Goal: Find specific page/section: Find specific page/section

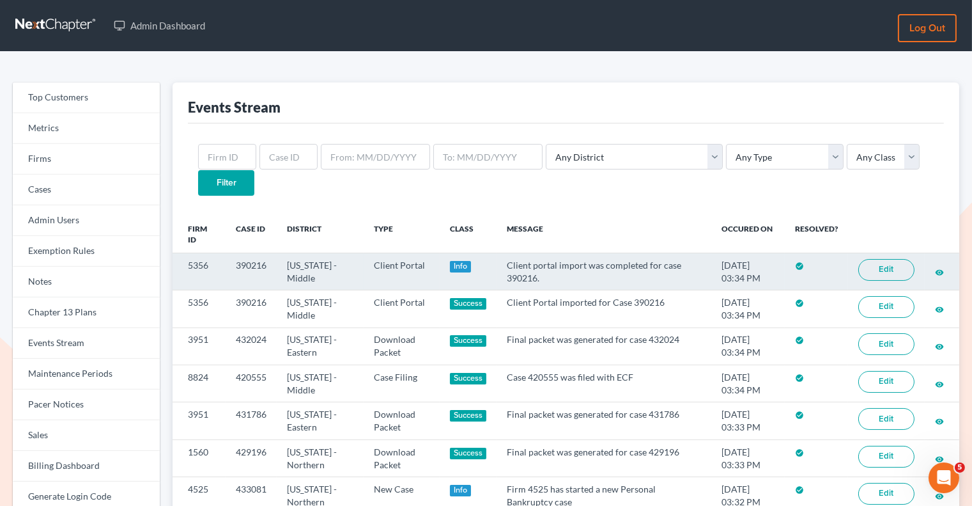
click at [876, 259] on link "Edit" at bounding box center [886, 270] width 56 height 22
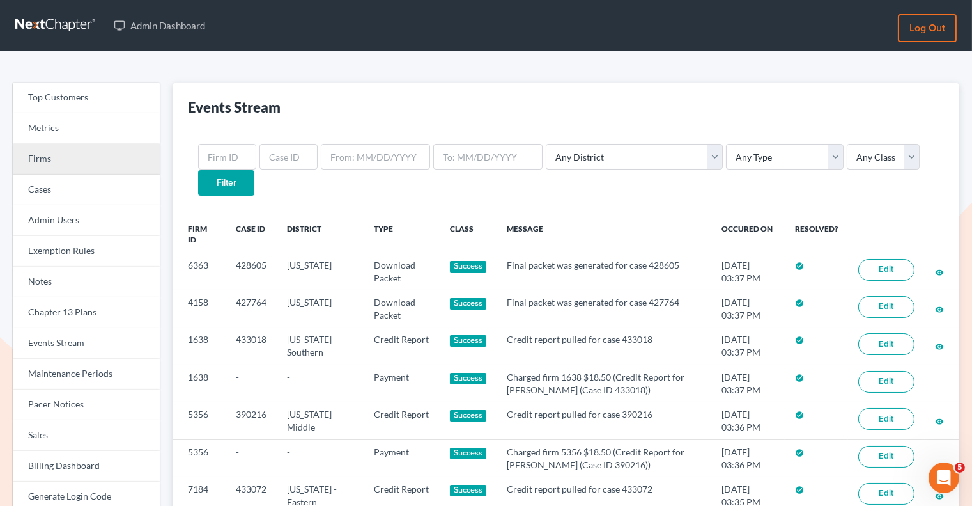
click at [124, 159] on link "Firms" at bounding box center [86, 159] width 147 height 31
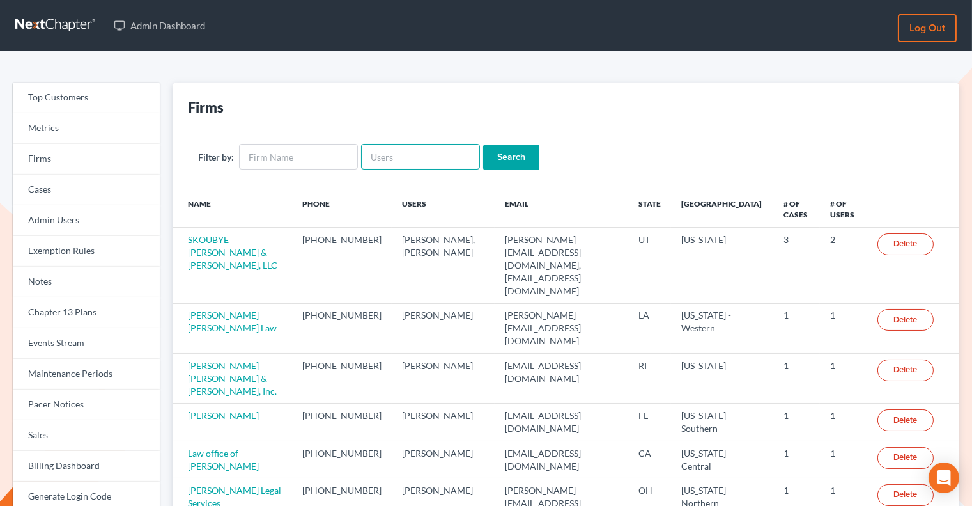
click at [410, 162] on input "text" at bounding box center [420, 157] width 119 height 26
paste input "jmloughlinlaw@gmail.com"
type input "jmloughlinlaw@gmail.com"
click at [507, 158] on input "Search" at bounding box center [511, 157] width 56 height 26
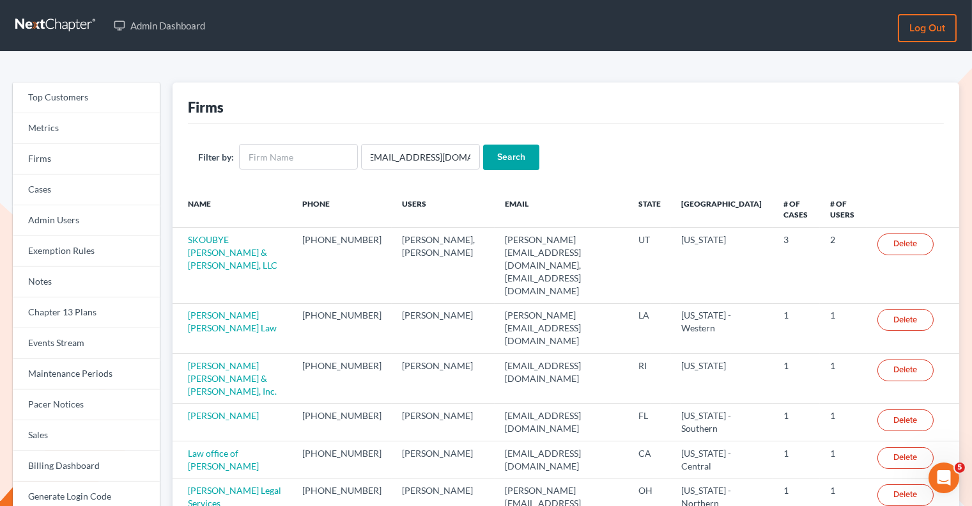
scroll to position [0, 0]
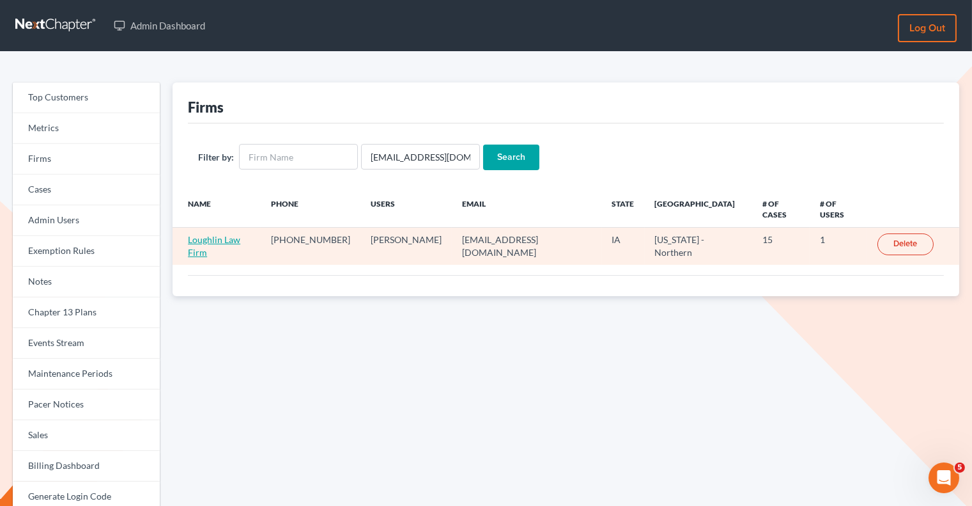
click at [240, 234] on link "Loughlin Law Firm" at bounding box center [214, 246] width 52 height 24
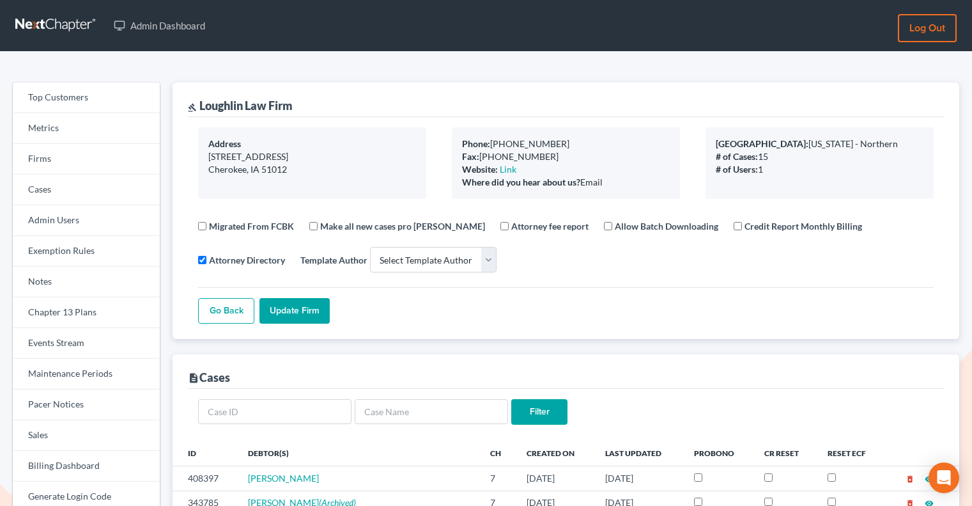
select select
drag, startPoint x: 306, startPoint y: 100, endPoint x: 201, endPoint y: 103, distance: 105.5
click at [201, 103] on div "gavel Loughlin Law Firm" at bounding box center [566, 99] width 756 height 35
copy div "Loughlin Law Firm"
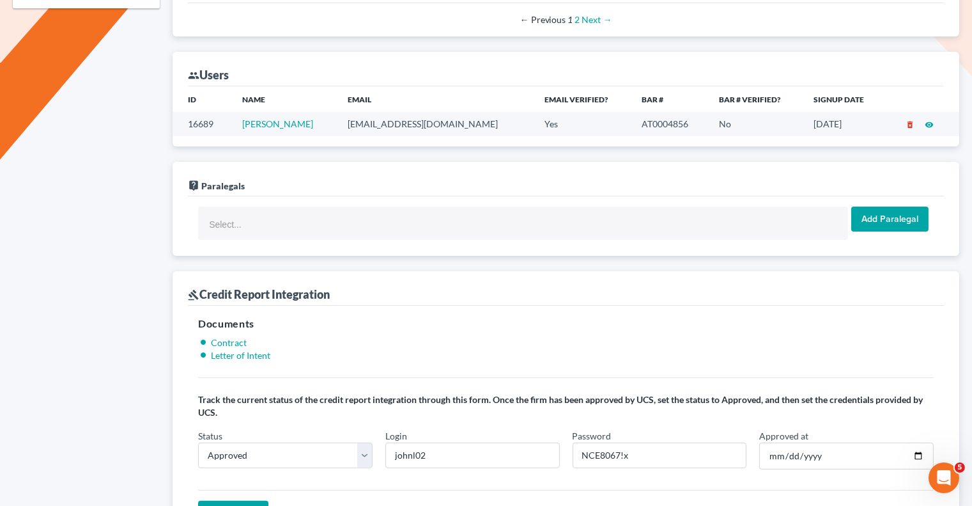
scroll to position [765, 0]
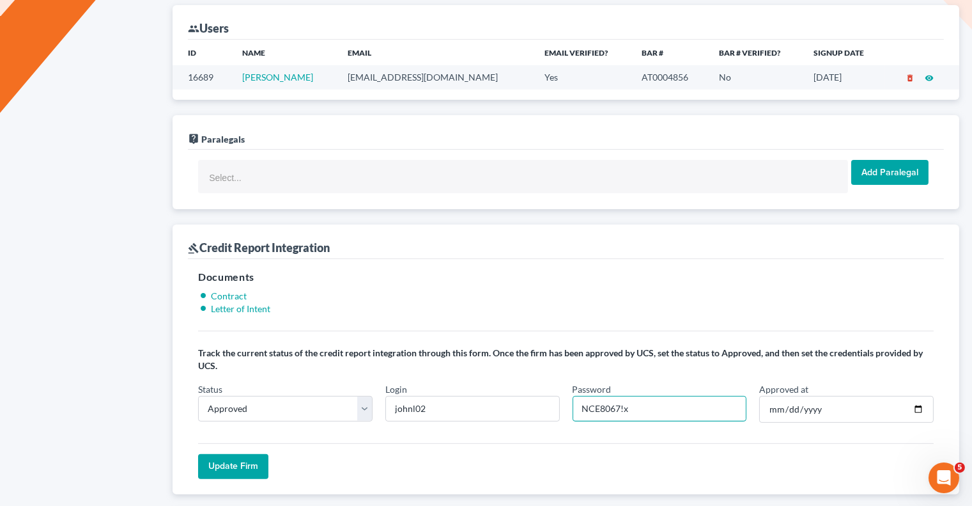
drag, startPoint x: 619, startPoint y: 394, endPoint x: 583, endPoint y: 391, distance: 36.5
click at [583, 396] on input "NCE8067!x" at bounding box center [660, 409] width 175 height 26
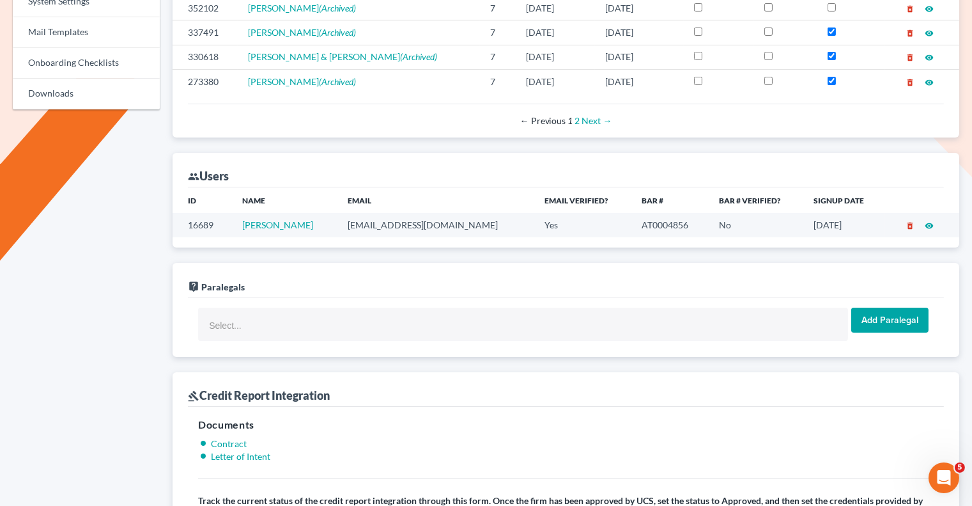
scroll to position [616, 0]
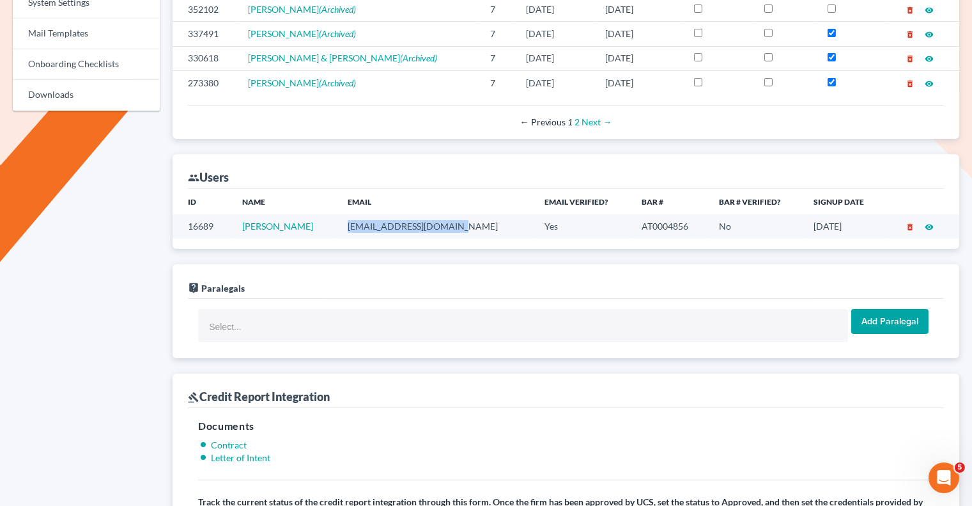
drag, startPoint x: 454, startPoint y: 213, endPoint x: 344, endPoint y: 212, distance: 110.6
click at [344, 214] on td "jmloughlinlaw@gmail.com" at bounding box center [437, 226] width 198 height 24
copy td "jmloughlinlaw@gmail.com"
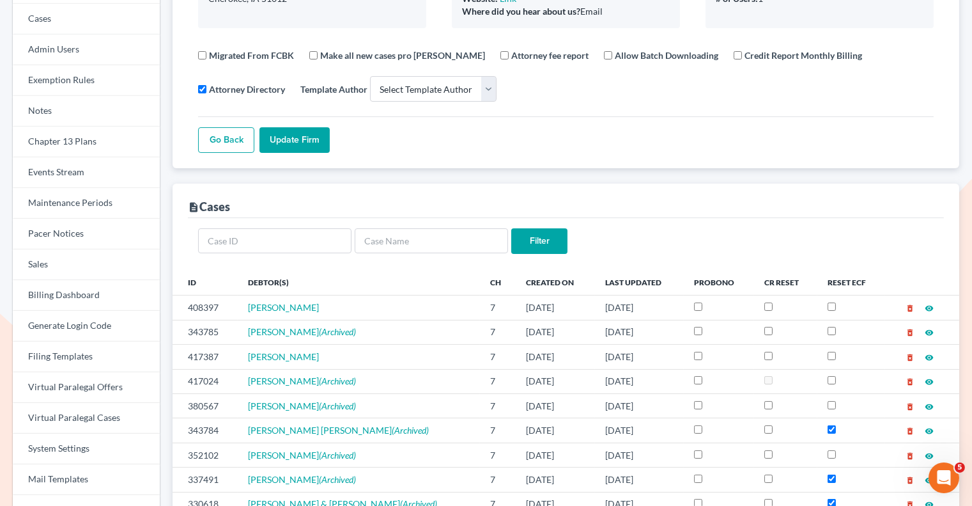
scroll to position [48, 0]
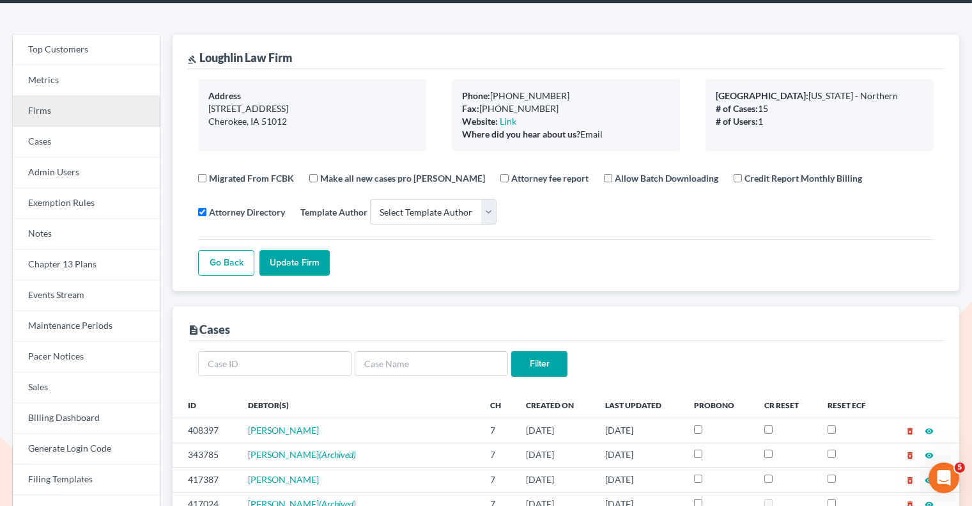
click at [87, 123] on link "Firms" at bounding box center [86, 111] width 147 height 31
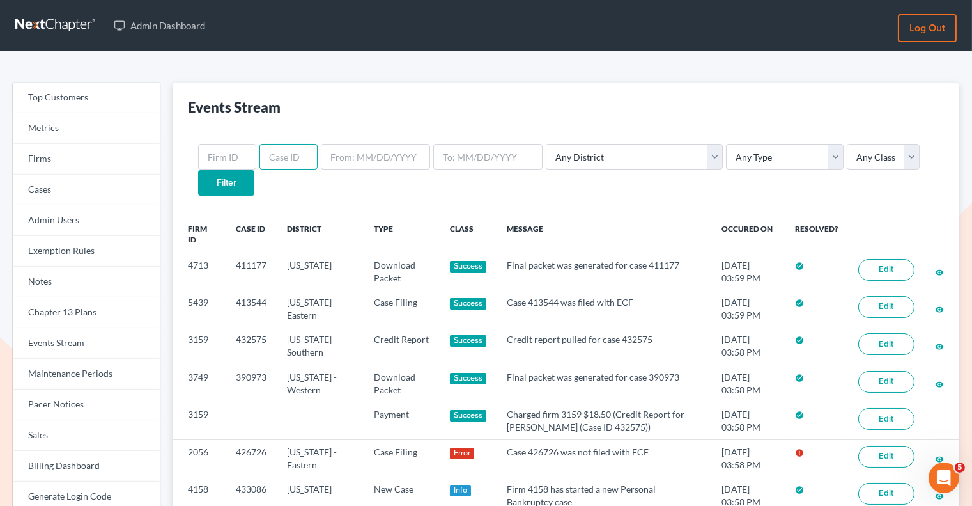
click at [276, 158] on input "text" at bounding box center [289, 157] width 58 height 26
paste input "8950"
type input "8950"
drag, startPoint x: 292, startPoint y: 160, endPoint x: 241, endPoint y: 160, distance: 51.1
click at [241, 160] on form "8950 Any District Alabama - Middle Alabama - Northern Alabama - Southern Alaska…" at bounding box center [566, 169] width 736 height 51
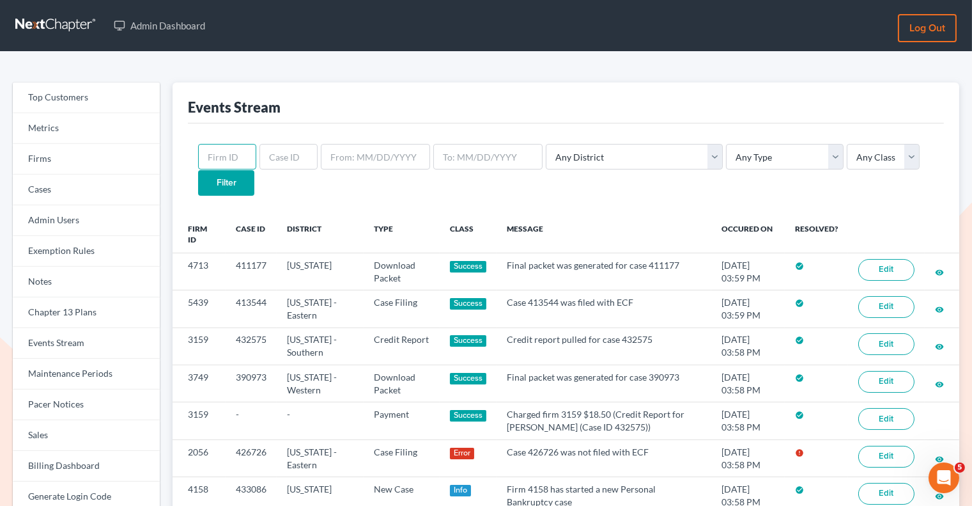
click at [241, 160] on input "text" at bounding box center [227, 157] width 58 height 26
paste input "8950"
type input "8950"
click at [254, 170] on input "Filter" at bounding box center [226, 183] width 56 height 26
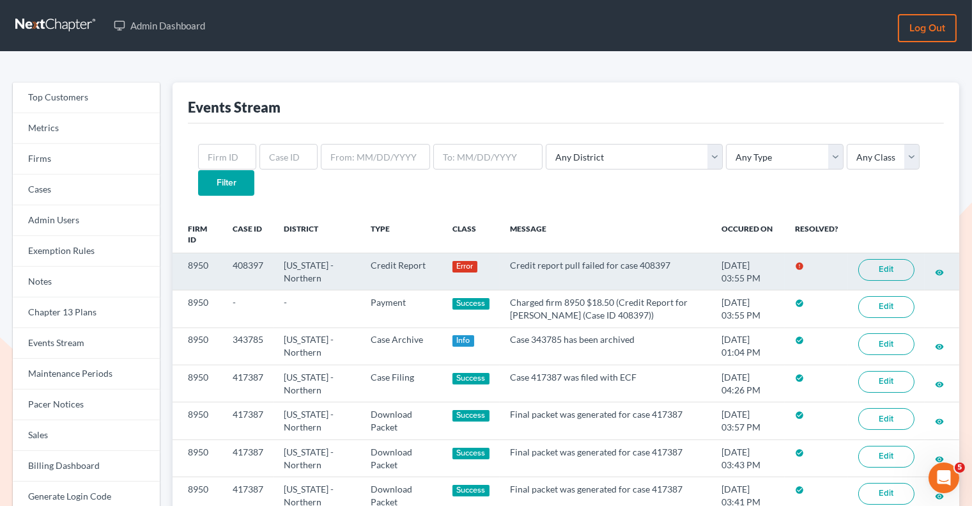
click at [888, 259] on link "Edit" at bounding box center [886, 270] width 56 height 22
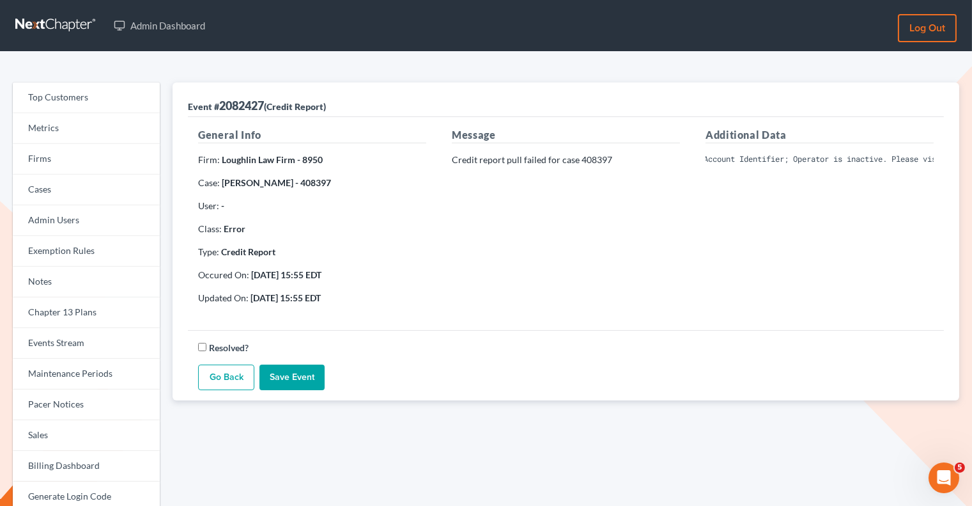
scroll to position [0, 107]
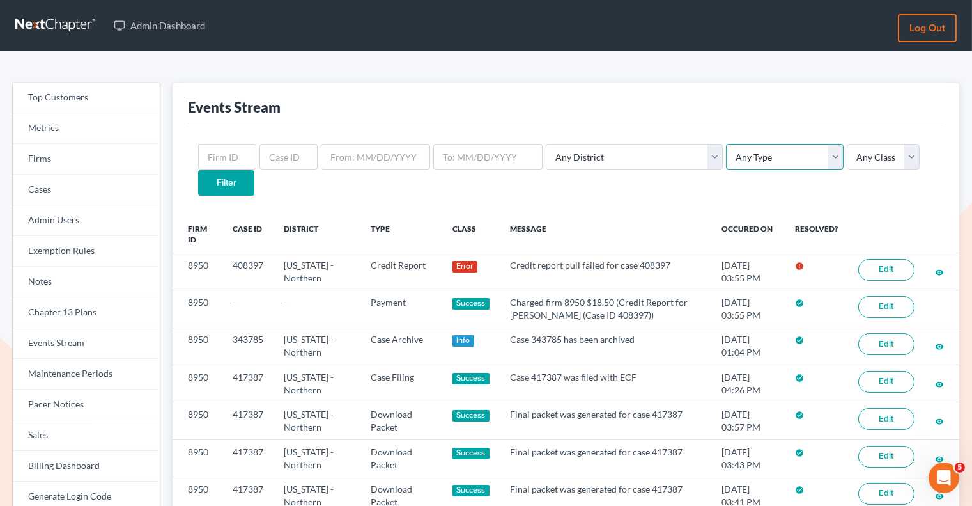
click at [726, 148] on select "Any Type Case Applied To Plan Case Archive Case Duplicate Case Filing Chapter 1…" at bounding box center [785, 157] width 118 height 26
select select "credit_report"
click at [726, 144] on select "Any Type Case Applied To Plan Case Archive Case Duplicate Case Filing Chapter 1…" at bounding box center [785, 157] width 118 height 26
click at [212, 159] on input "text" at bounding box center [227, 157] width 58 height 26
paste input "8950"
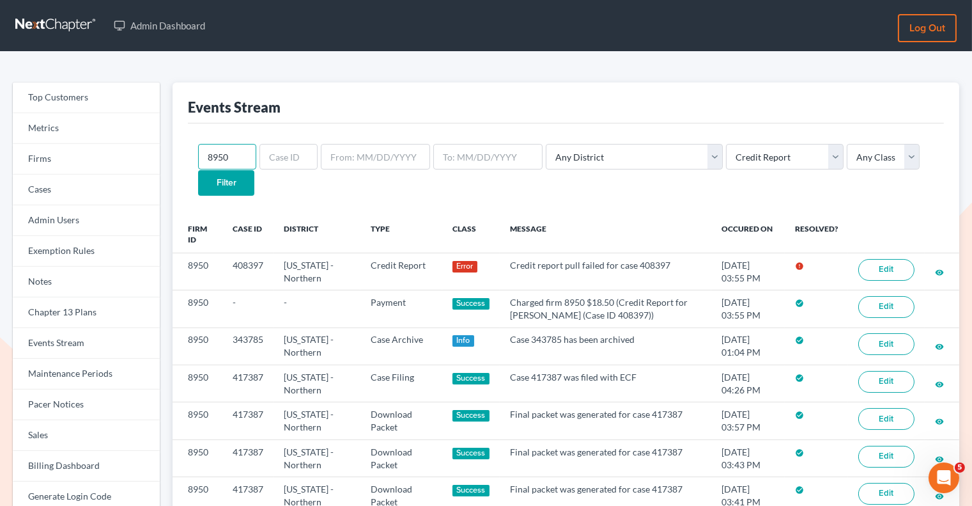
type input "8950"
click at [254, 170] on input "Filter" at bounding box center [226, 183] width 56 height 26
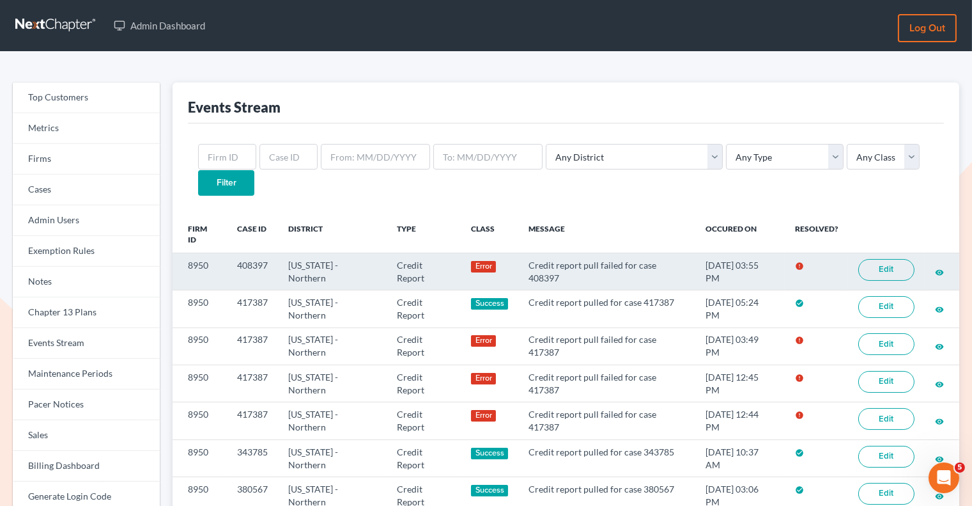
click at [881, 259] on link "Edit" at bounding box center [886, 270] width 56 height 22
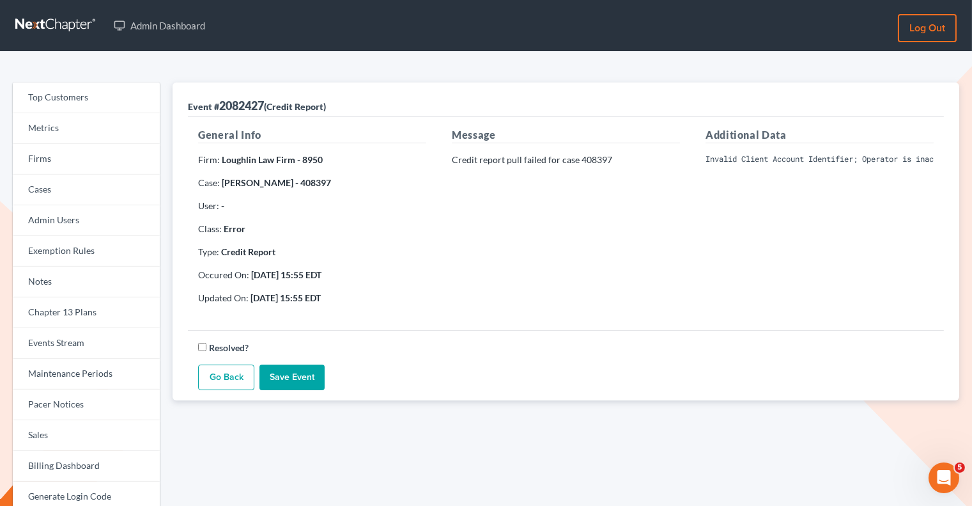
click at [704, 159] on div "Additional Data Invalid Client Account Identifier; Operator is inactive. Please…" at bounding box center [820, 220] width 254 height 187
drag, startPoint x: 706, startPoint y: 158, endPoint x: 988, endPoint y: 164, distance: 281.9
click at [972, 164] on html "Admin Dashboard Log out Top Customers Metrics Firms Cases Admin Users Exemption…" at bounding box center [486, 395] width 972 height 791
copy pre "Invalid Client Account Identifier; Operator is inactive. Please visit our websi…"
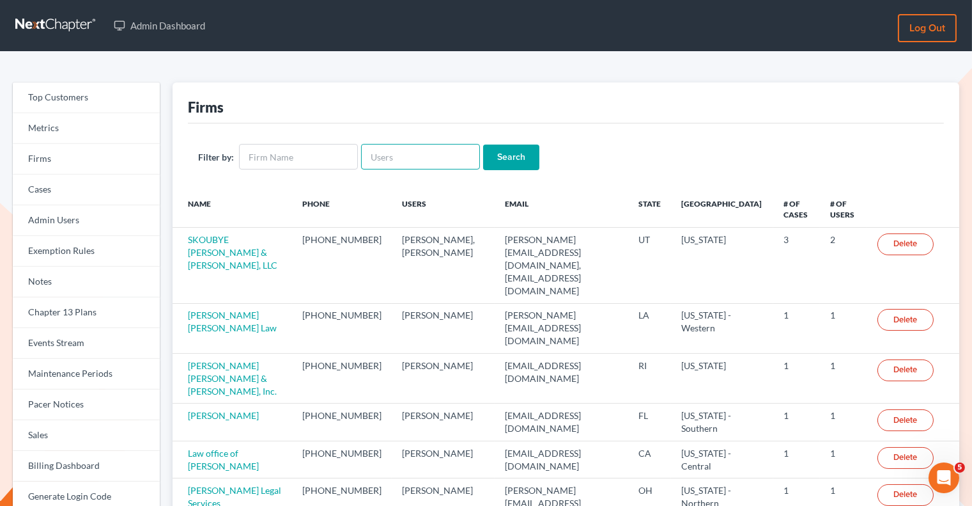
click at [380, 162] on input "text" at bounding box center [420, 157] width 119 height 26
paste input "[PERSON_NAME][EMAIL_ADDRESS][DOMAIN_NAME]"
type input "[PERSON_NAME][EMAIL_ADDRESS][DOMAIN_NAME]"
click at [506, 172] on div "Filter by: charles@charleskelley.law Search" at bounding box center [566, 156] width 756 height 67
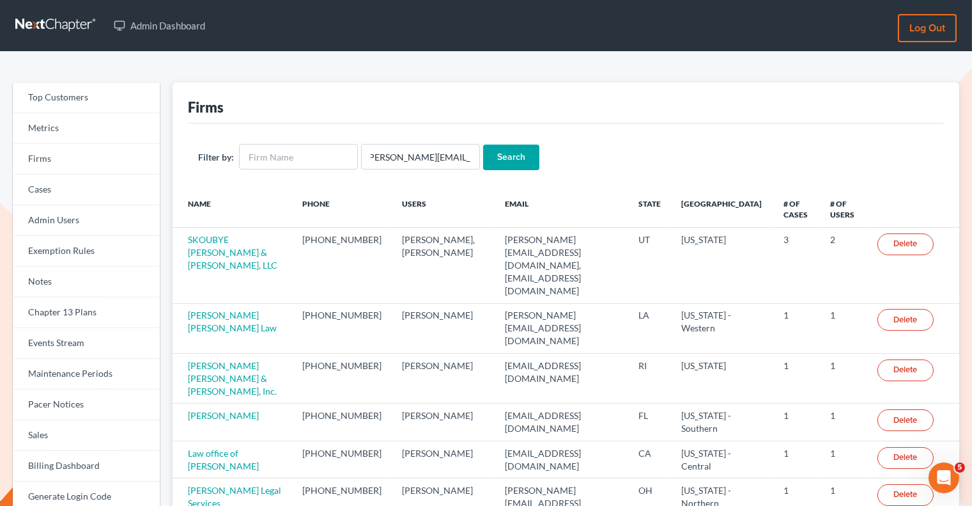
scroll to position [0, 0]
click at [493, 160] on input "Search" at bounding box center [511, 157] width 56 height 26
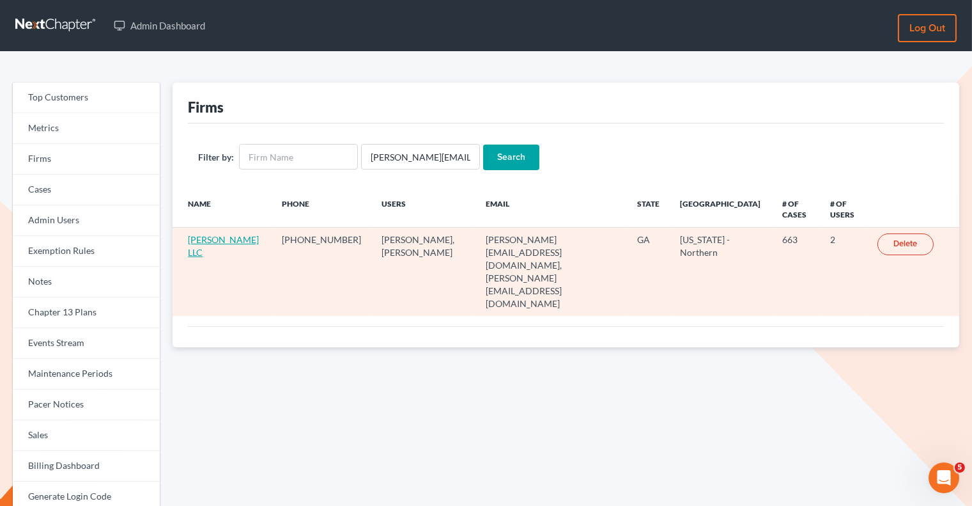
click at [221, 237] on link "[PERSON_NAME] LLC" at bounding box center [223, 246] width 71 height 24
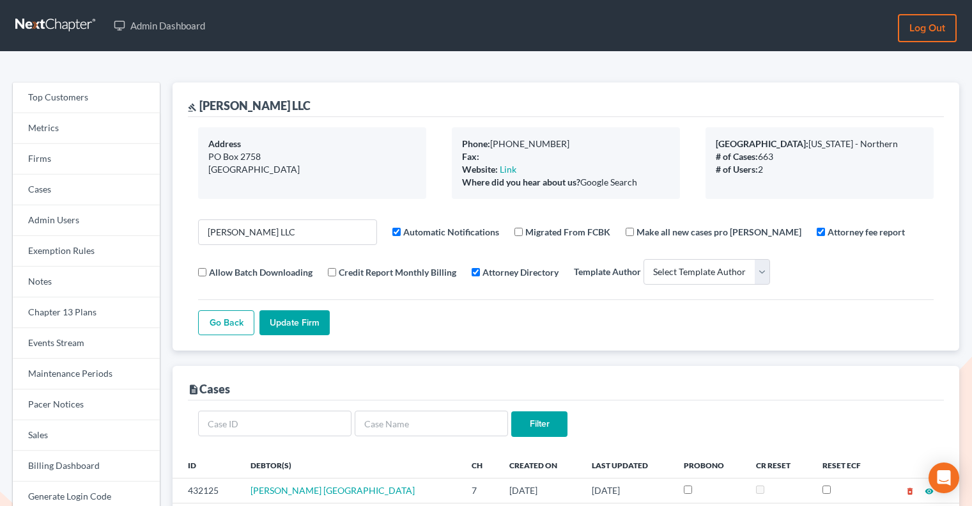
select select
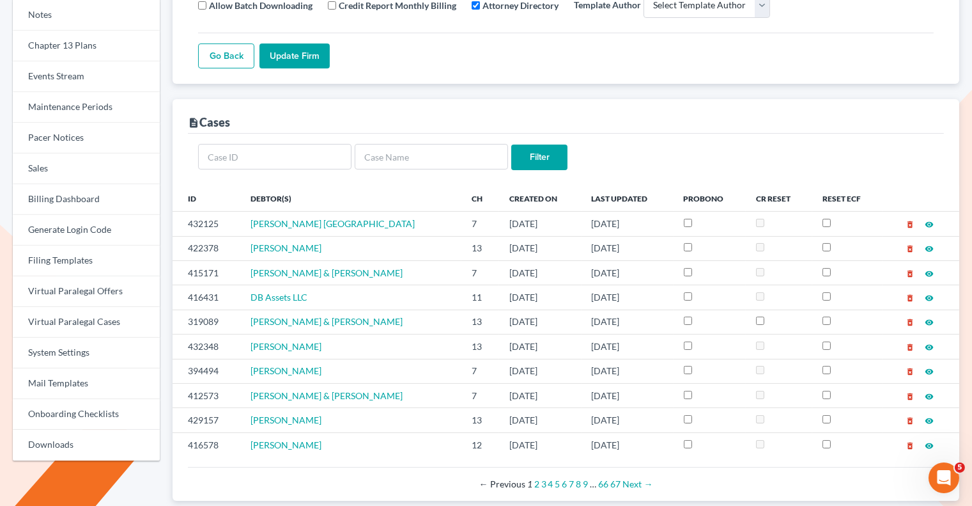
scroll to position [270, 0]
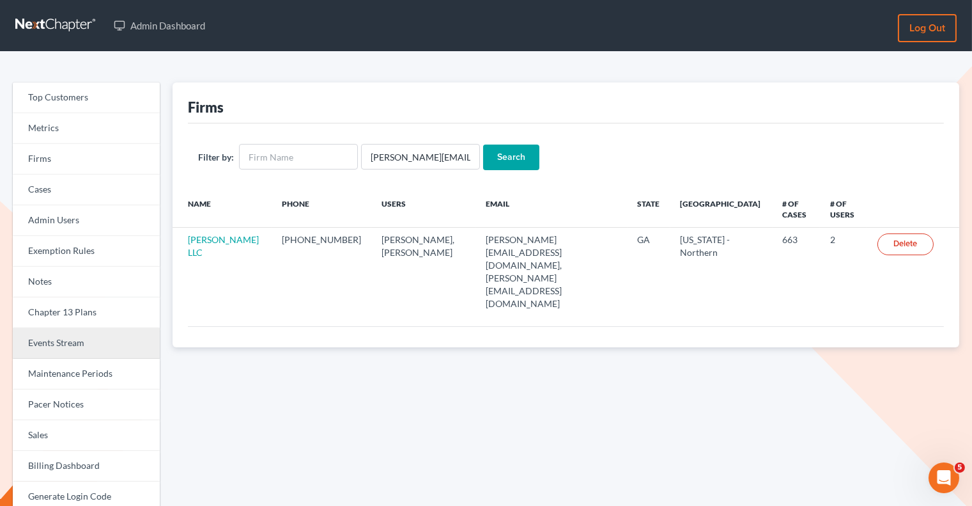
click at [93, 330] on link "Events Stream" at bounding box center [86, 343] width 147 height 31
click at [115, 342] on link "Events Stream" at bounding box center [86, 343] width 147 height 31
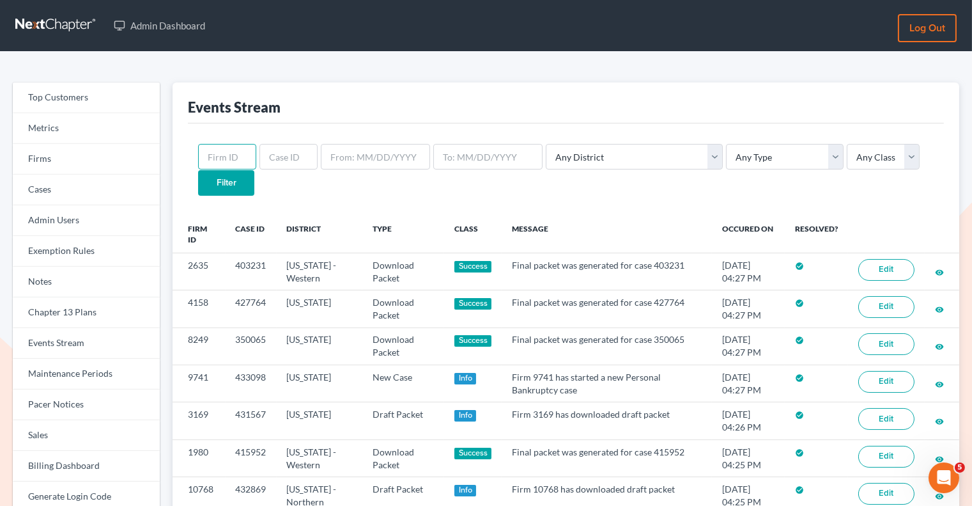
click at [233, 155] on input "text" at bounding box center [227, 157] width 58 height 26
paste input "12038"
type input "12038"
click at [254, 170] on input "Filter" at bounding box center [226, 183] width 56 height 26
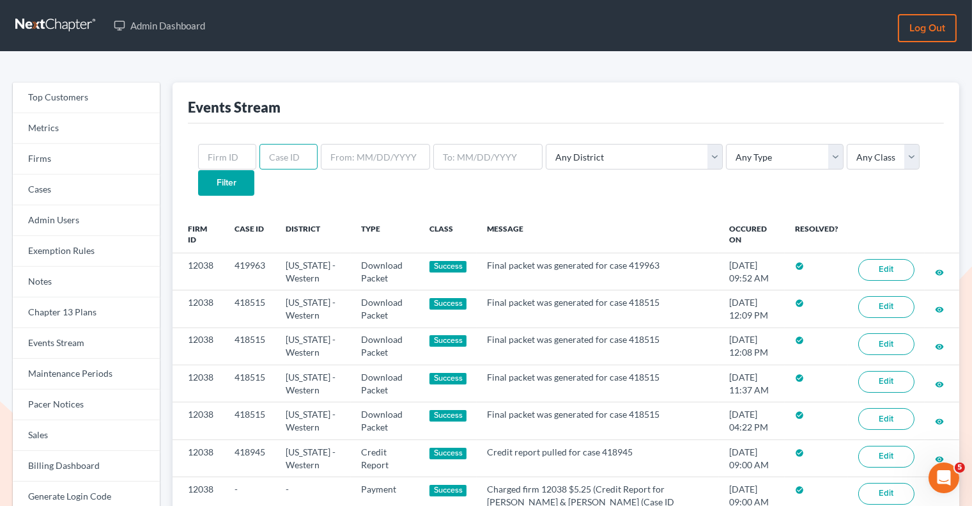
click at [272, 164] on input "text" at bounding box center [289, 157] width 58 height 26
click at [231, 156] on input "text" at bounding box center [227, 157] width 58 height 26
paste input "12038"
type input "12038"
click at [254, 170] on input "Filter" at bounding box center [226, 183] width 56 height 26
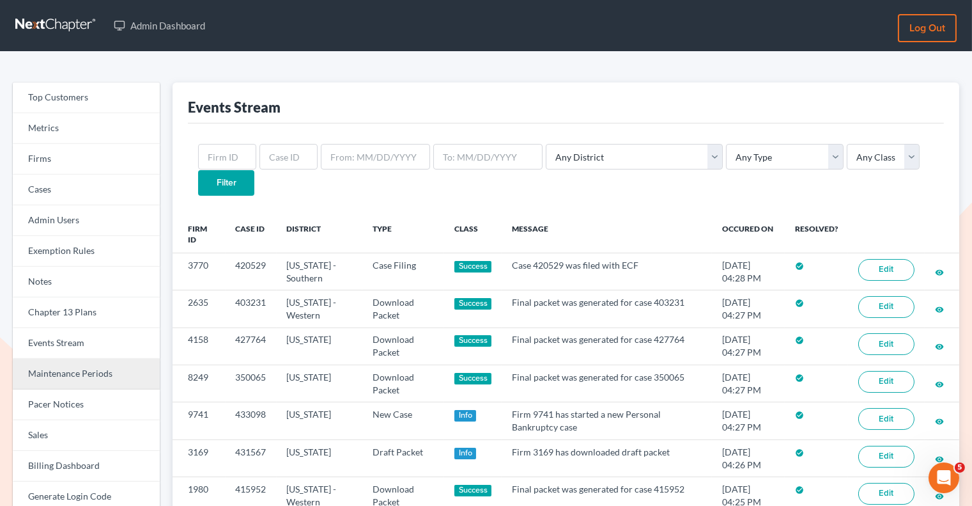
click at [93, 375] on link "Maintenance Periods" at bounding box center [86, 374] width 147 height 31
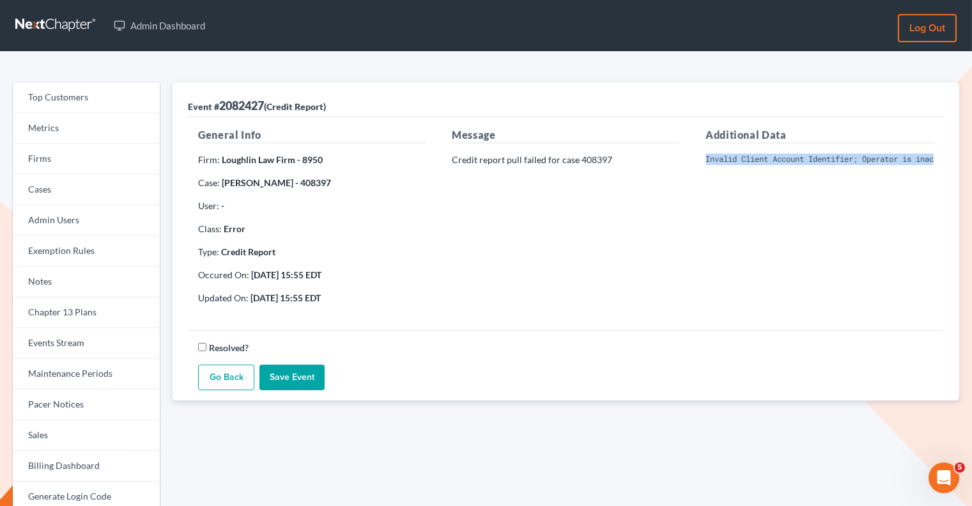
scroll to position [0, 265]
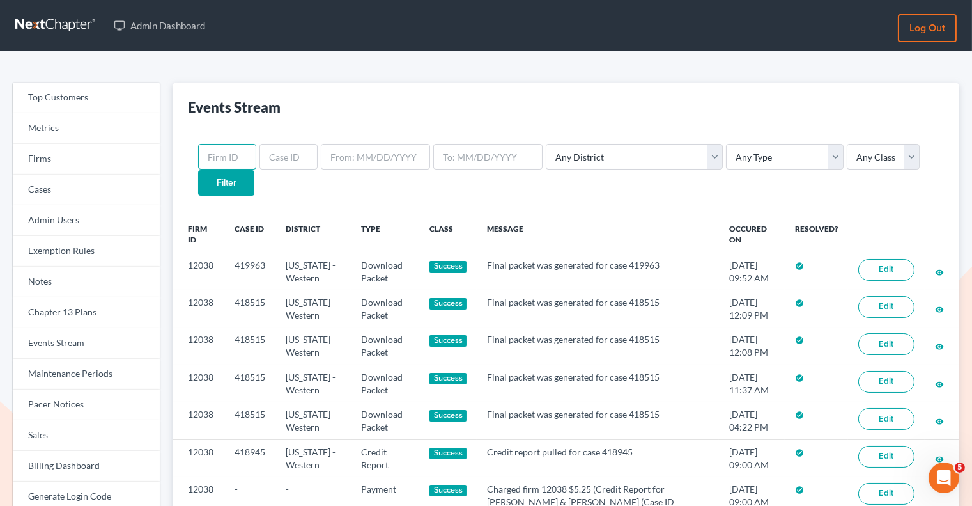
click at [233, 158] on input "text" at bounding box center [227, 157] width 58 height 26
paste input "8216"
type input "8216"
click at [254, 170] on input "Filter" at bounding box center [226, 183] width 56 height 26
